Goal: Find specific page/section: Find specific page/section

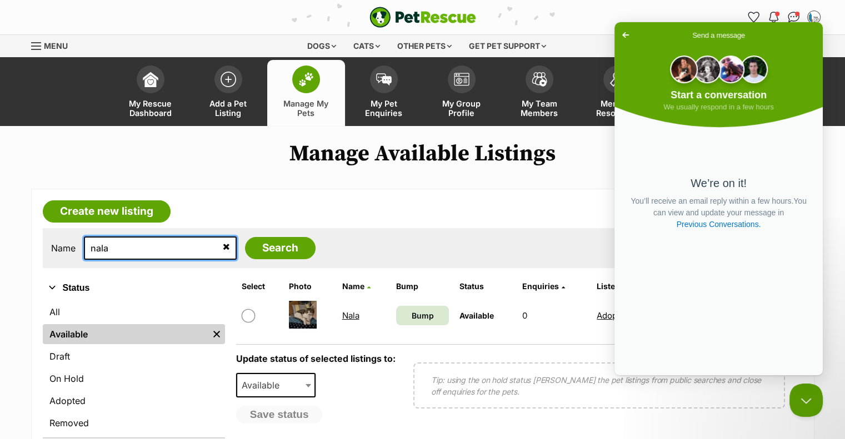
drag, startPoint x: 136, startPoint y: 248, endPoint x: -97, endPoint y: 237, distance: 233.0
type input "bvlgari"
click at [245, 237] on input "Search" at bounding box center [280, 248] width 71 height 22
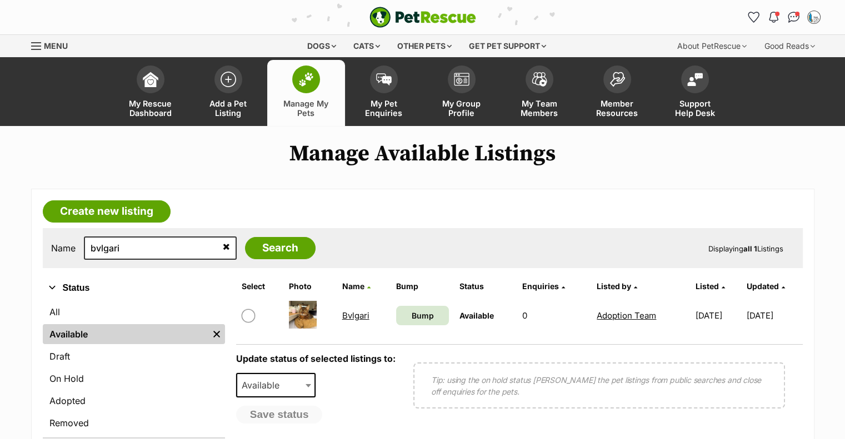
click at [349, 313] on link "Bvlgari" at bounding box center [355, 316] width 27 height 11
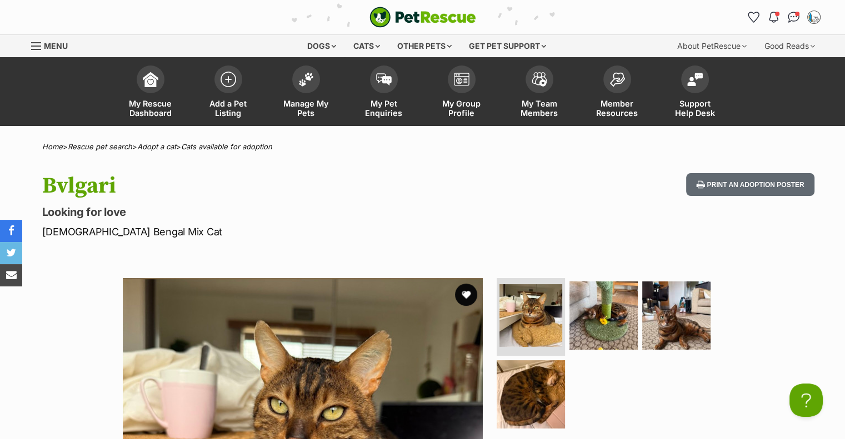
scroll to position [167, 0]
